Goal: Task Accomplishment & Management: Use online tool/utility

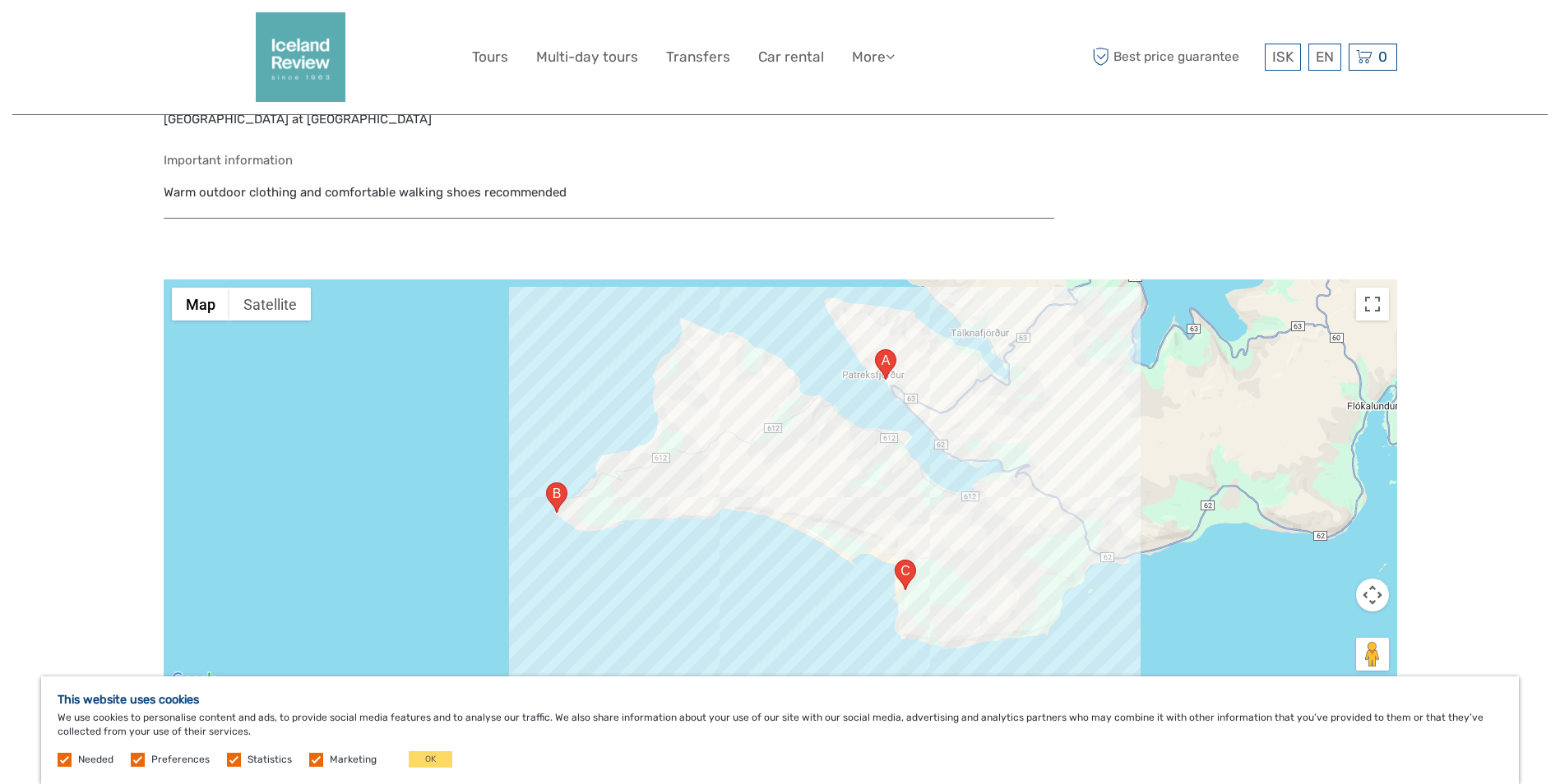
scroll to position [1152, 0]
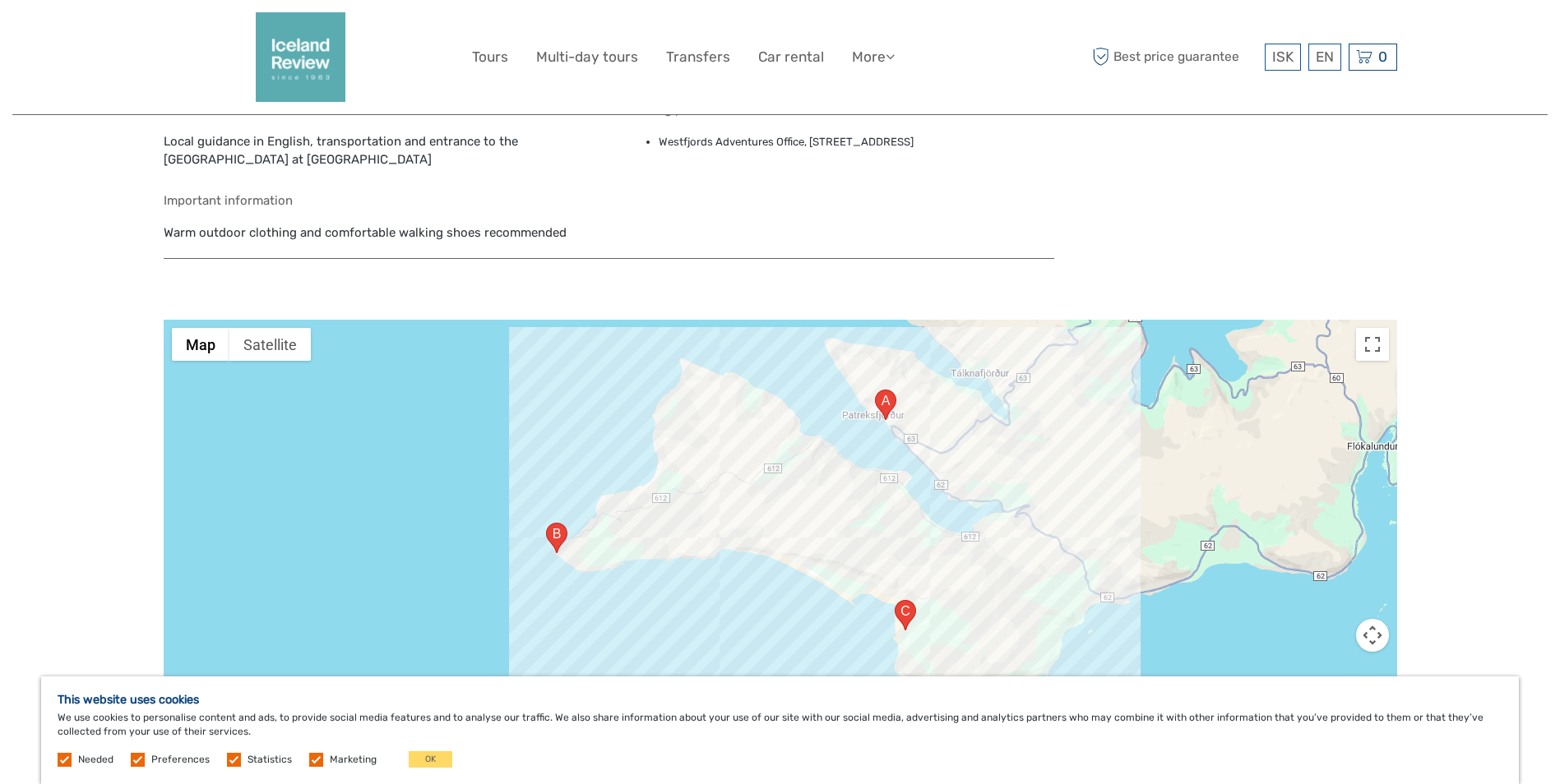
click at [506, 494] on div at bounding box center [780, 525] width 1234 height 411
click at [1379, 344] on button "Toggle fullscreen view" at bounding box center [1372, 344] width 33 height 33
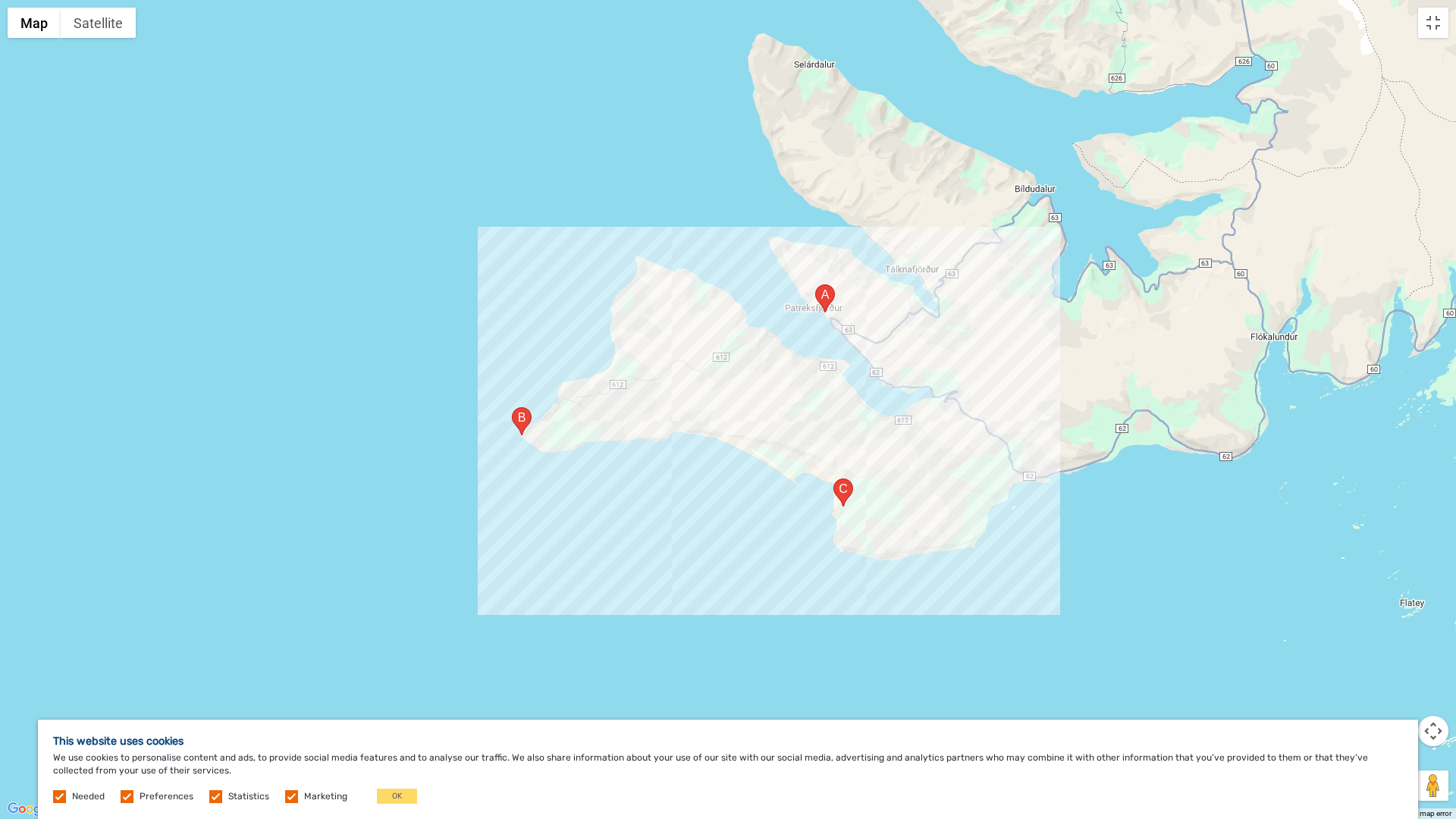
drag, startPoint x: 1105, startPoint y: 284, endPoint x: 854, endPoint y: 436, distance: 293.4
click at [814, 451] on div at bounding box center [728, 410] width 1456 height 819
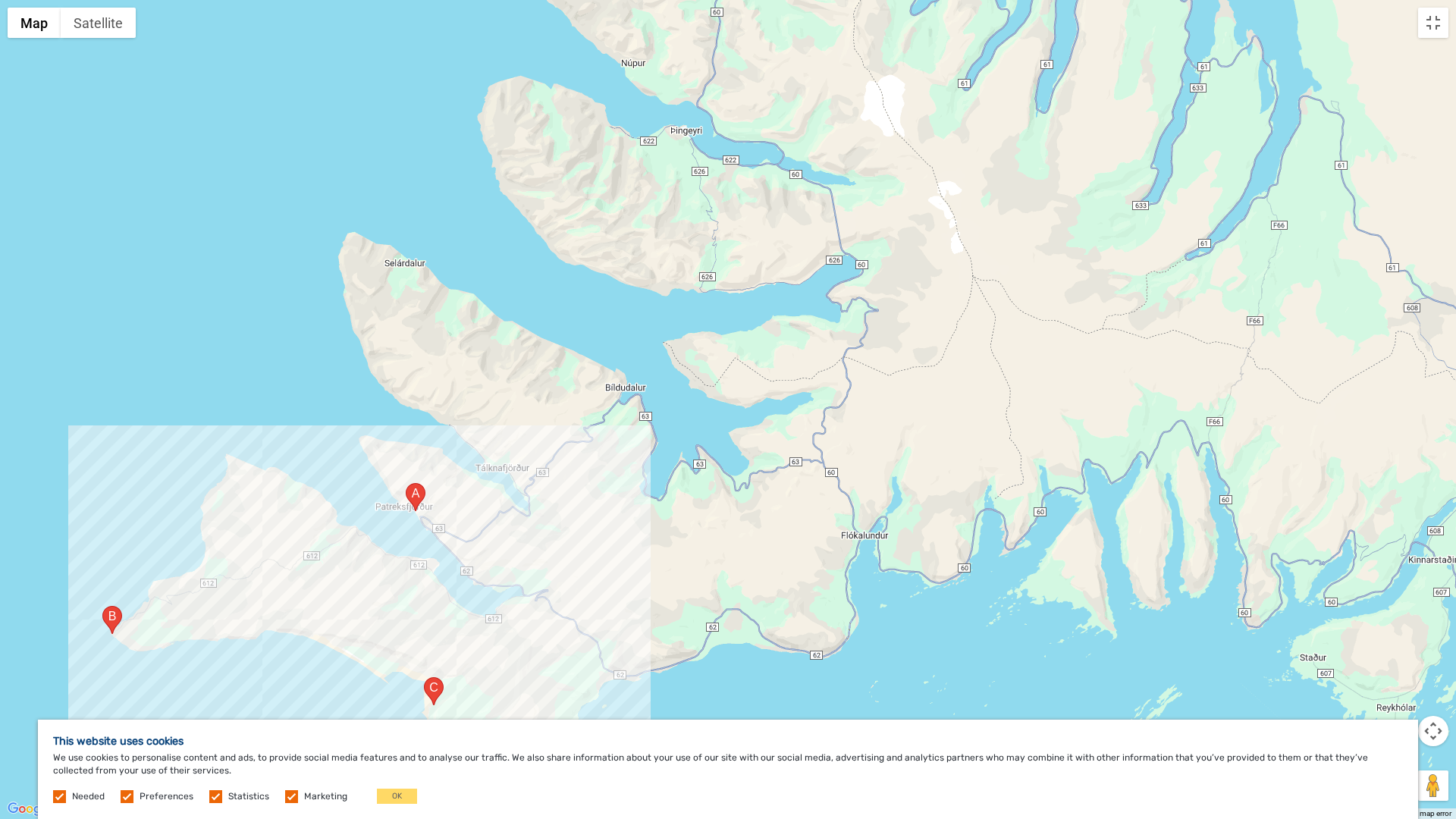
drag, startPoint x: 1057, startPoint y: 362, endPoint x: 648, endPoint y: 561, distance: 454.8
click at [648, 561] on div at bounding box center [728, 410] width 1456 height 819
click at [96, 33] on button "Satellite" at bounding box center [98, 23] width 75 height 30
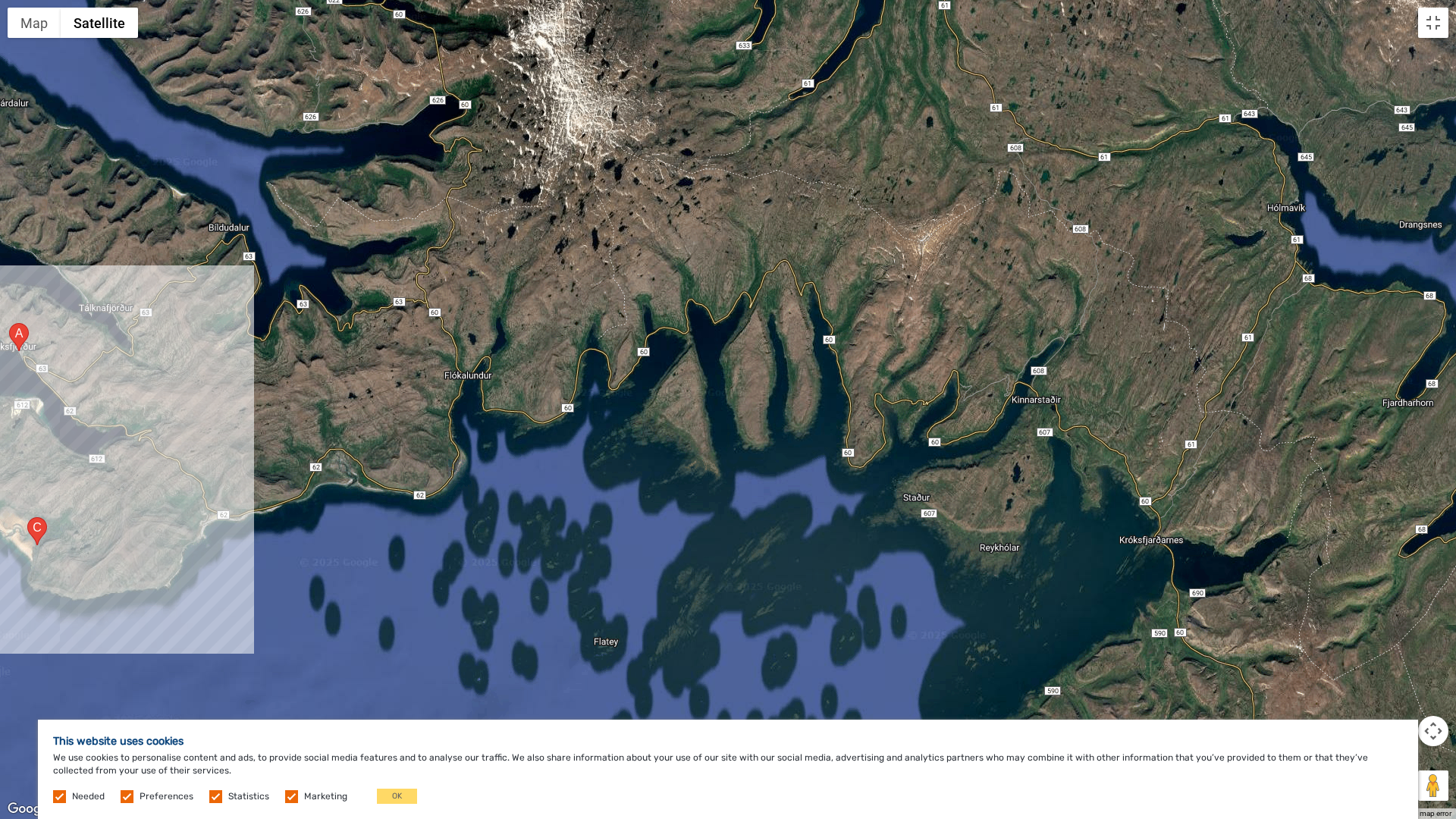
drag, startPoint x: 1129, startPoint y: 553, endPoint x: 733, endPoint y: 390, distance: 428.2
click at [733, 390] on div at bounding box center [728, 410] width 1456 height 819
click at [1425, 24] on button "Toggle fullscreen view" at bounding box center [1433, 23] width 30 height 30
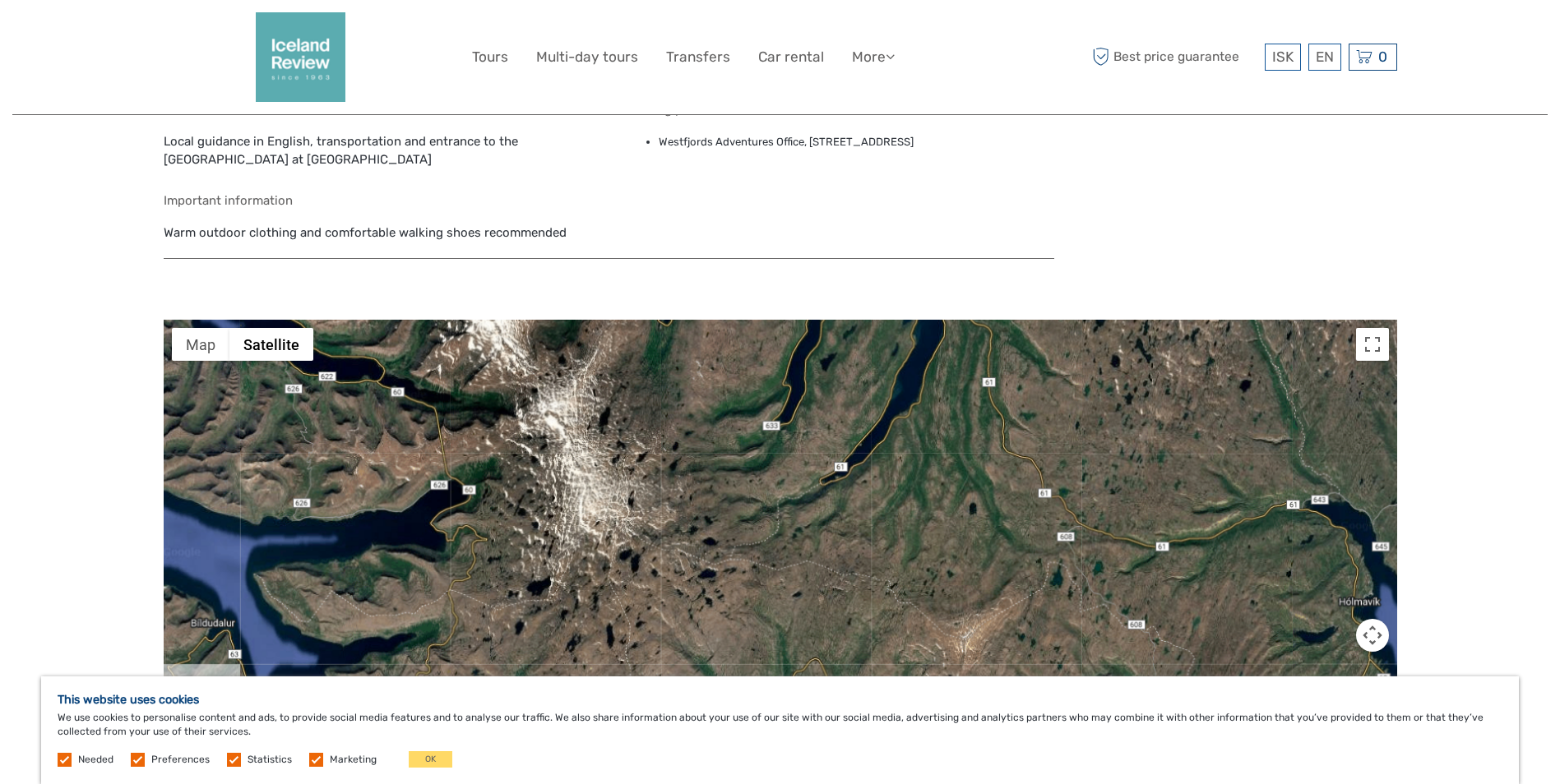
drag, startPoint x: 857, startPoint y: 371, endPoint x: 829, endPoint y: 674, distance: 304.3
click at [829, 674] on div at bounding box center [780, 525] width 1234 height 411
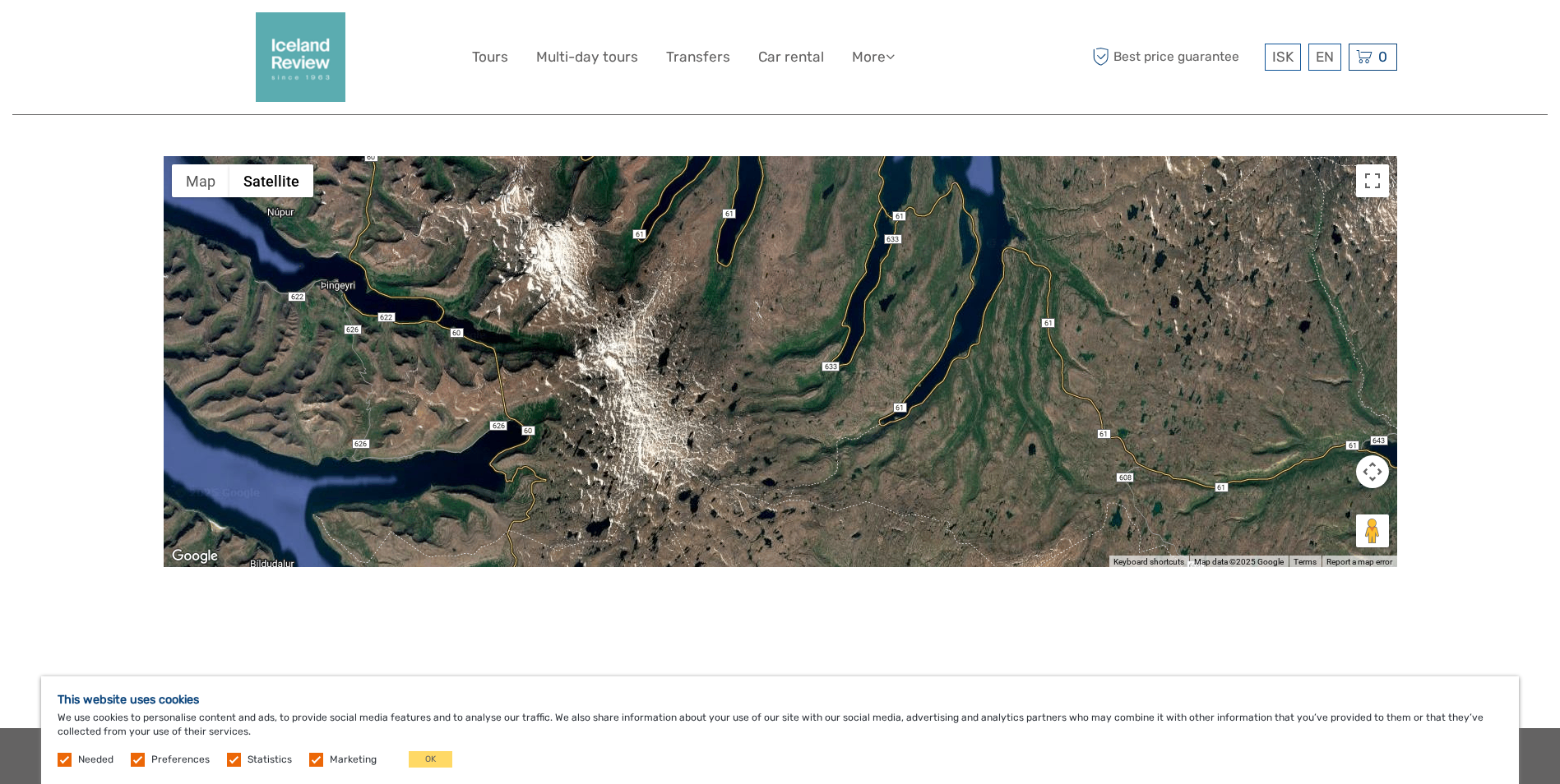
scroll to position [1271, 0]
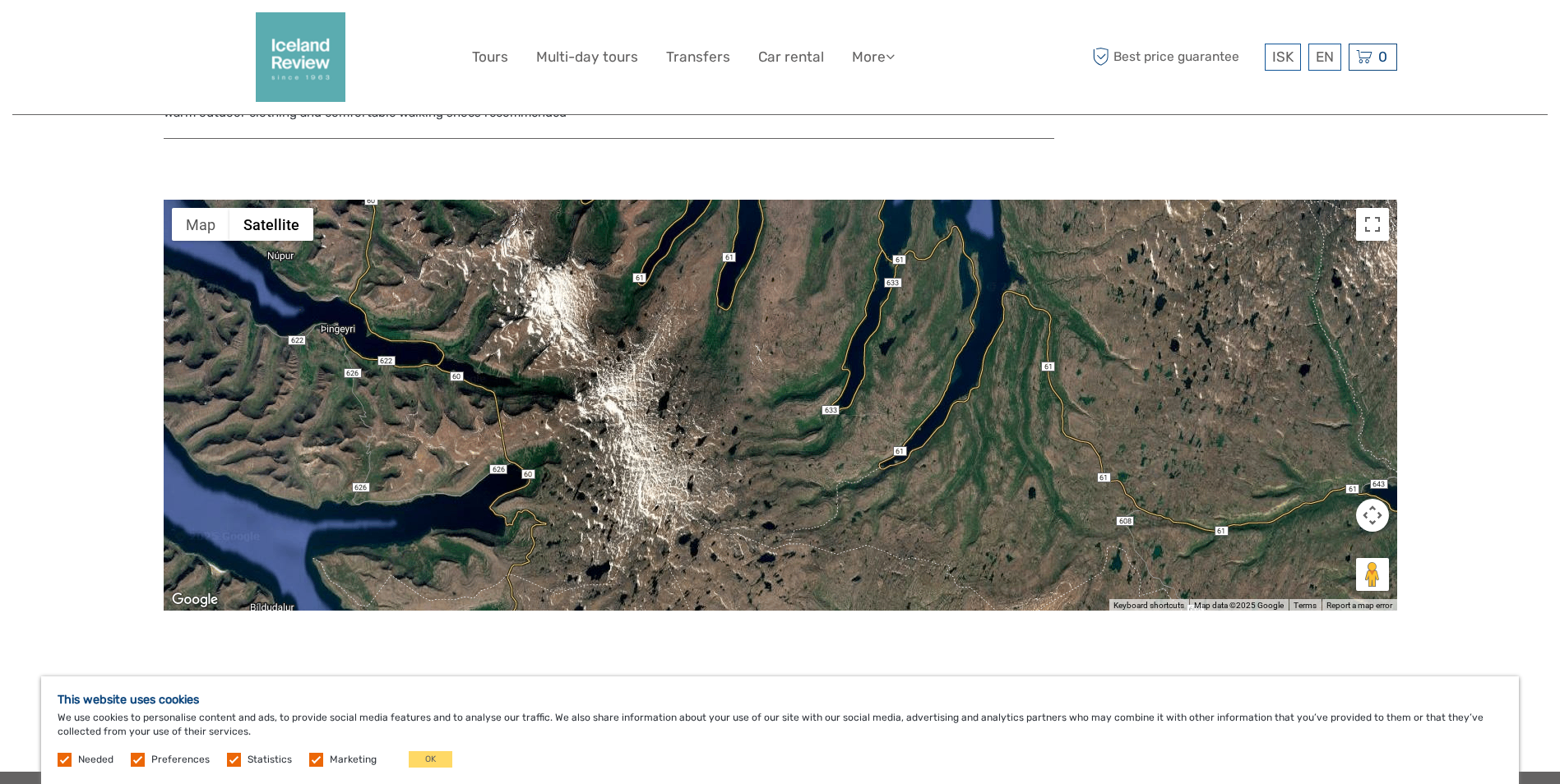
drag, startPoint x: 867, startPoint y: 490, endPoint x: 924, endPoint y: 441, distance: 75.2
click at [924, 441] on div at bounding box center [780, 405] width 1234 height 411
